Goal: Task Accomplishment & Management: Use online tool/utility

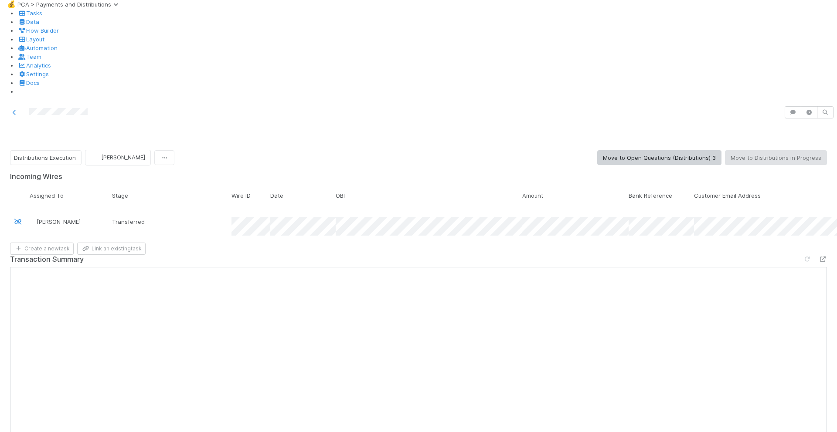
scroll to position [98, 0]
click at [819, 255] on div at bounding box center [822, 259] width 9 height 9
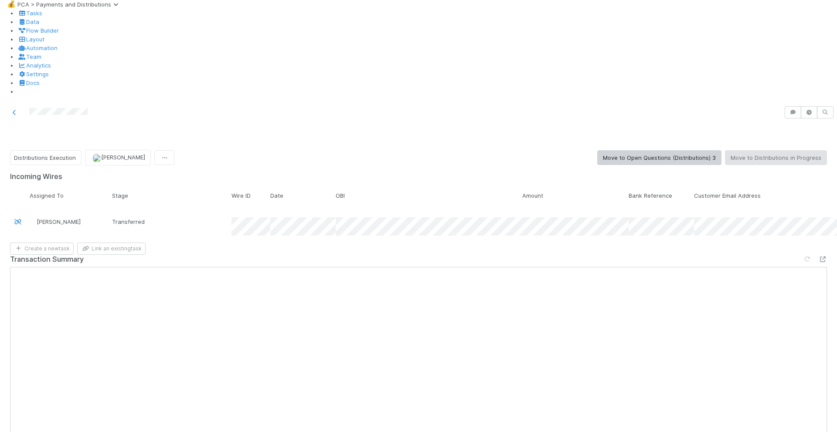
scroll to position [1378, 0]
click at [785, 150] on button "Move to Distributions in Progress" at bounding box center [776, 157] width 102 height 15
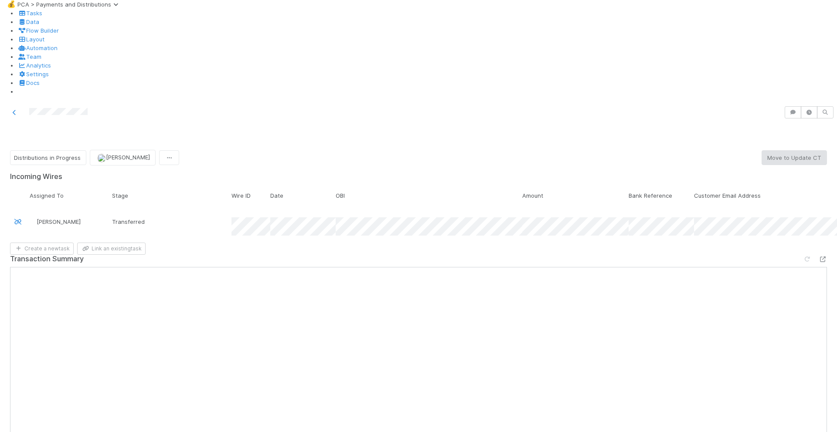
click at [781, 150] on button "Move to Update CT" at bounding box center [794, 157] width 65 height 15
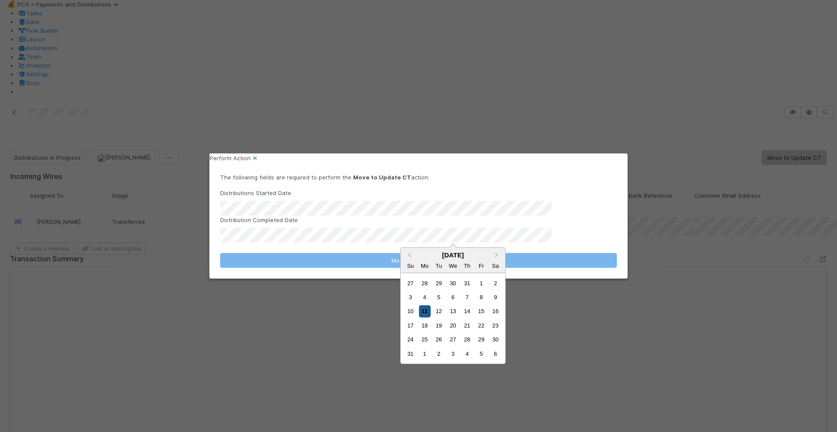
click at [428, 312] on div "11" at bounding box center [425, 312] width 12 height 12
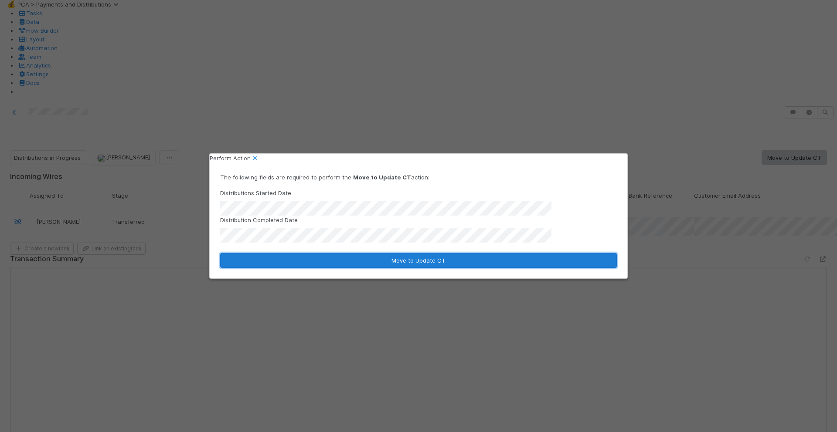
click at [435, 264] on button "Move to Update CT" at bounding box center [418, 260] width 397 height 15
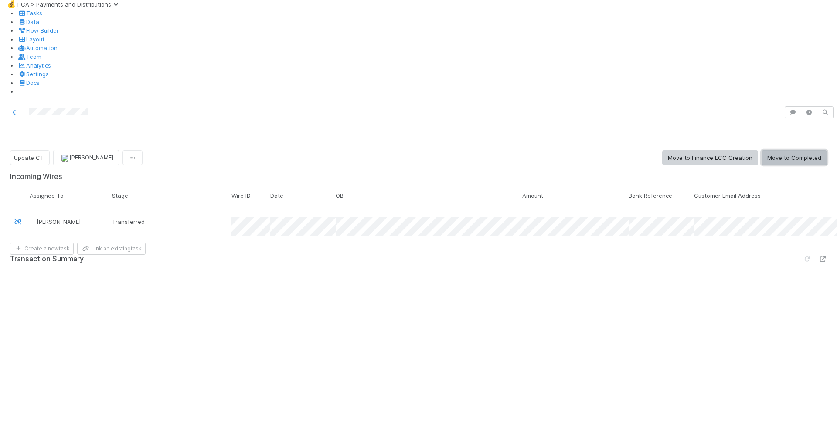
click at [787, 150] on button "Move to Completed" at bounding box center [794, 157] width 65 height 15
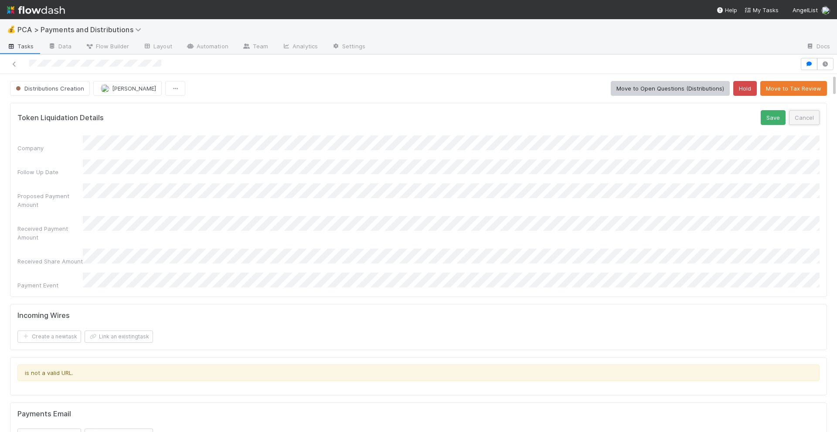
click at [814, 117] on button "Cancel" at bounding box center [804, 117] width 31 height 15
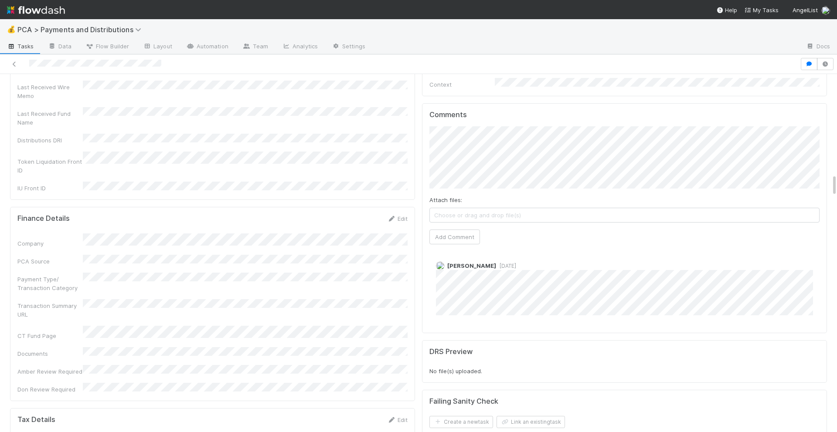
scroll to position [1581, 0]
click at [393, 220] on icon at bounding box center [391, 223] width 9 height 6
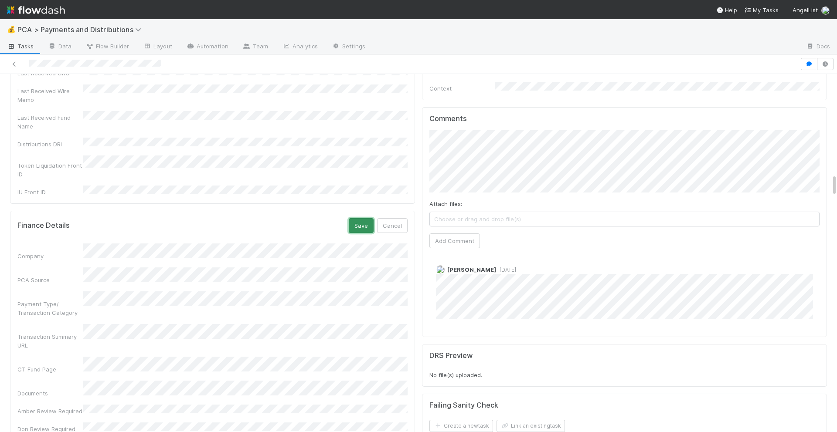
click at [363, 218] on button "Save" at bounding box center [361, 225] width 25 height 15
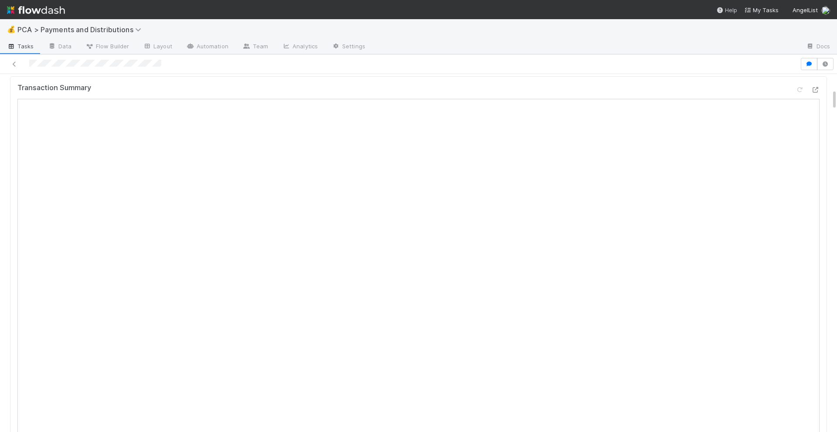
scroll to position [256, 0]
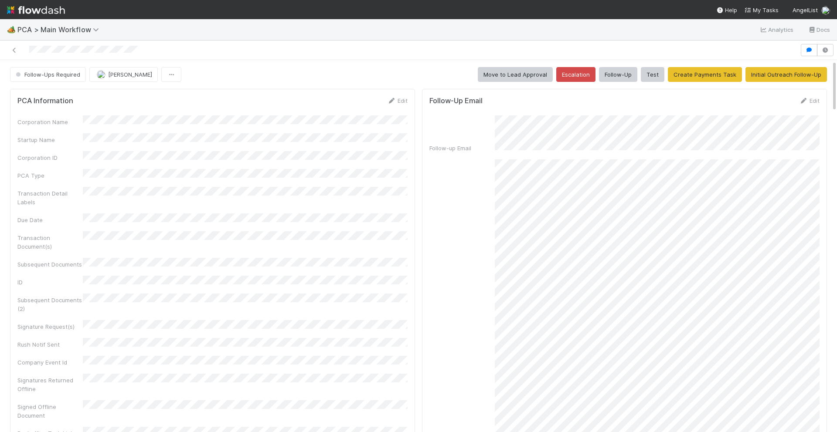
scroll to position [539, 0]
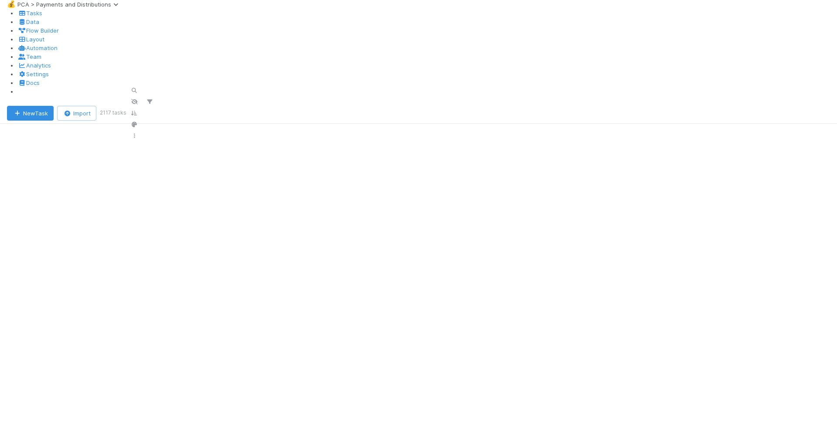
scroll to position [342, 719]
click at [120, 7] on icon at bounding box center [115, 5] width 9 height 6
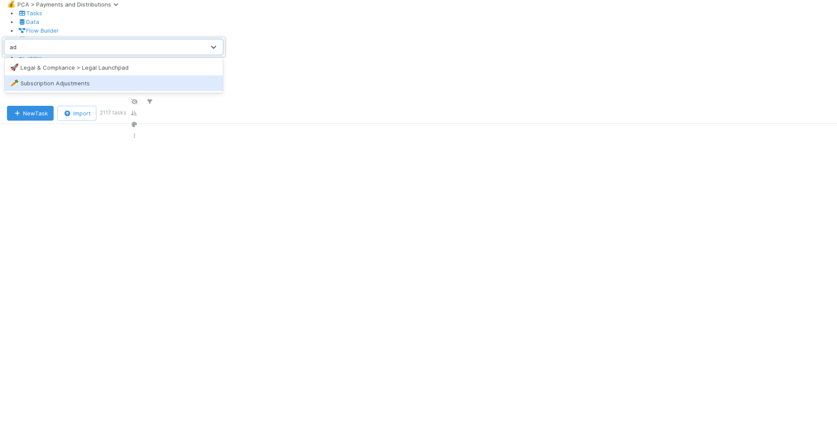
type input "a"
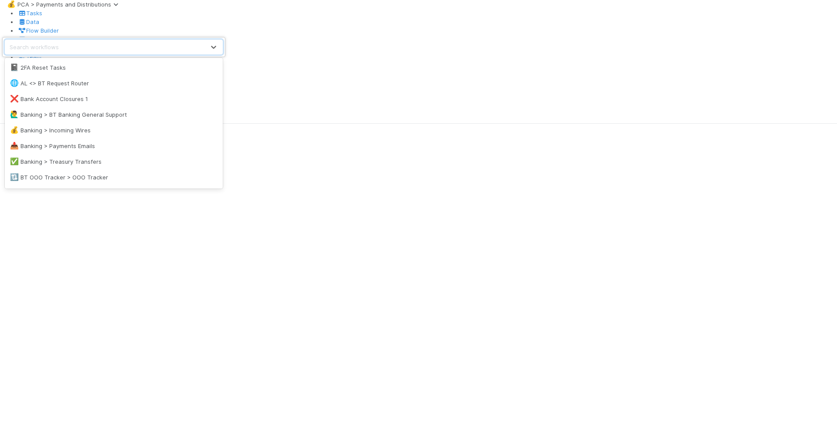
click at [265, 27] on div "option Subscription Adjustments focused, 38 of 40. 40 results available. Use Up…" at bounding box center [418, 216] width 837 height 432
